Goal: Task Accomplishment & Management: Use online tool/utility

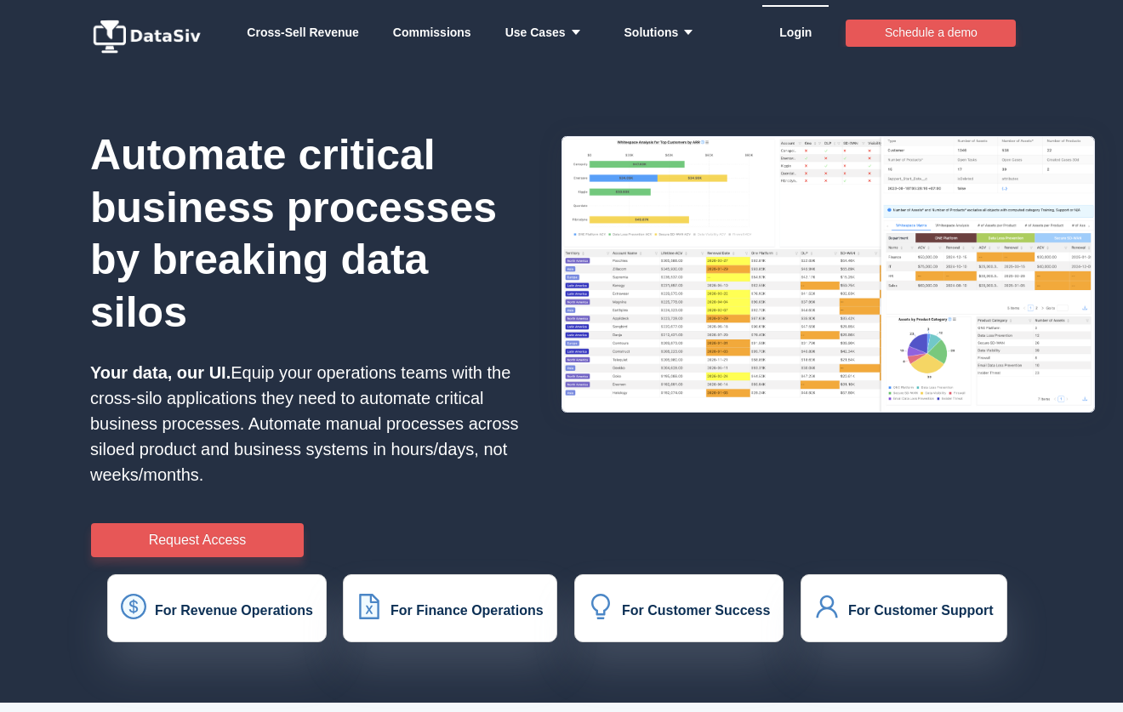
click at [793, 34] on link "Login" at bounding box center [795, 32] width 32 height 51
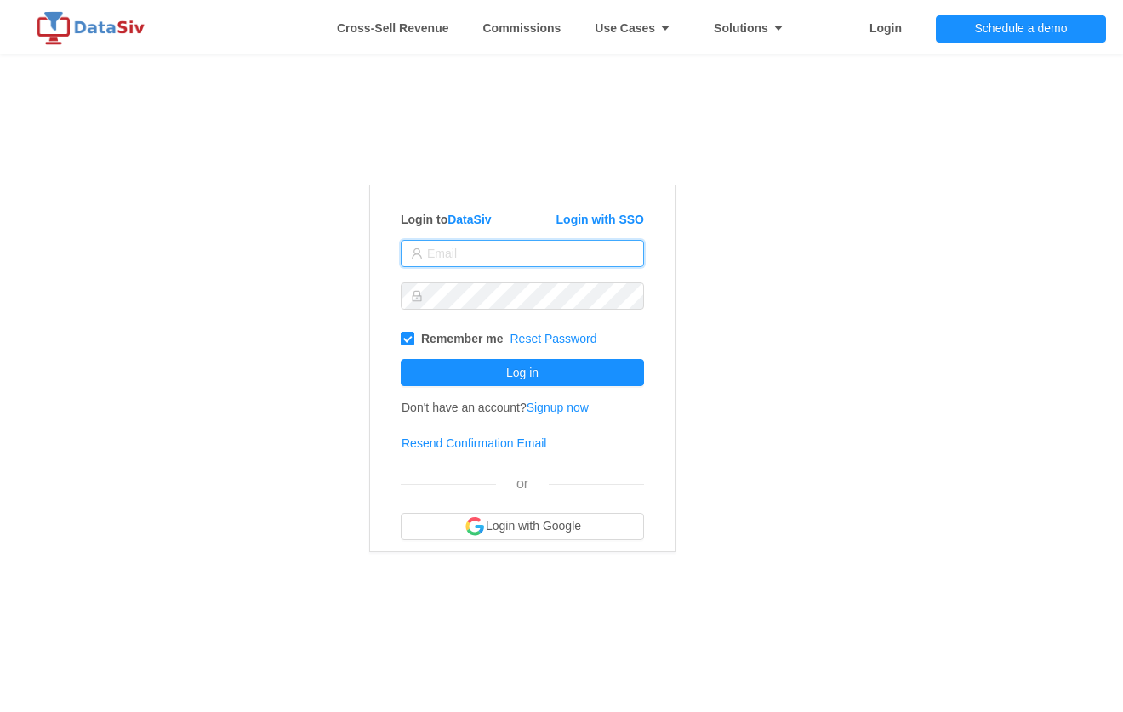
type input "smorris@mynextsystem.com"
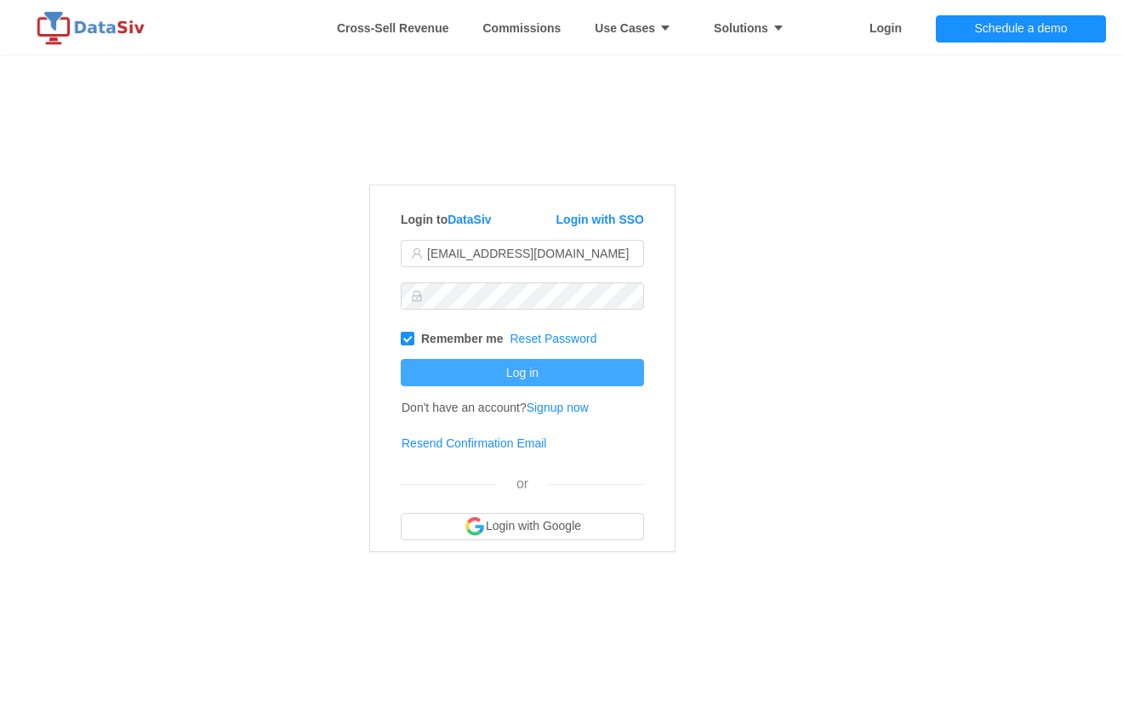
click at [510, 366] on button "Log in" at bounding box center [522, 372] width 243 height 27
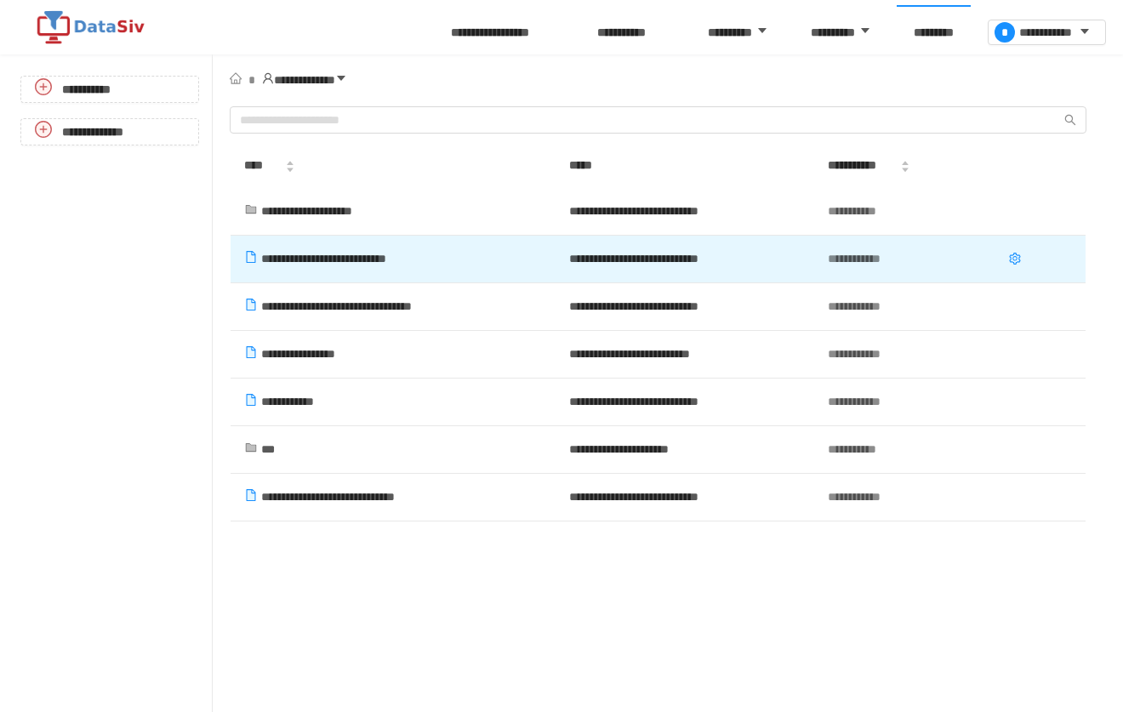
click at [345, 253] on span "**********" at bounding box center [323, 259] width 125 height 12
